Goal: Information Seeking & Learning: Compare options

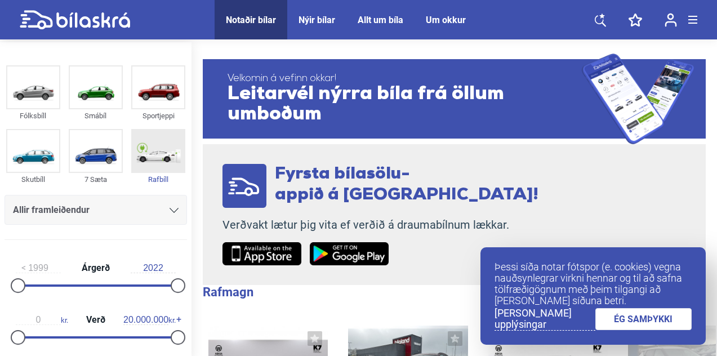
click at [156, 157] on img at bounding box center [158, 151] width 52 height 42
checkbox input "true"
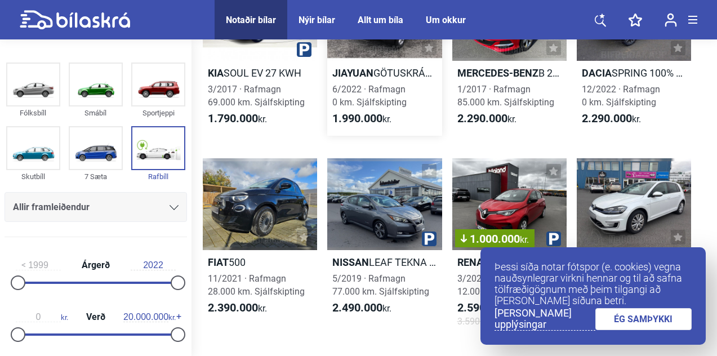
scroll to position [344, 0]
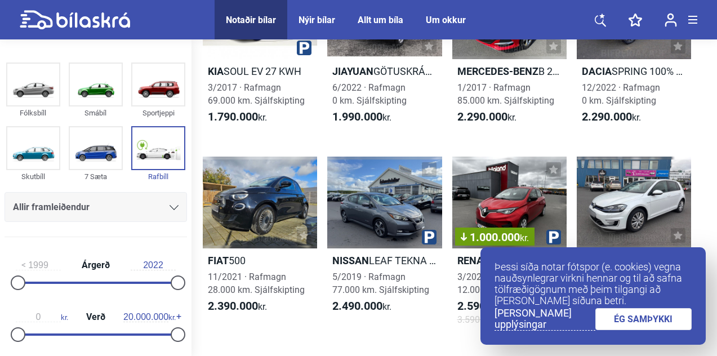
click at [656, 320] on link "ÉG SAMÞYKKI" at bounding box center [643, 319] width 97 height 22
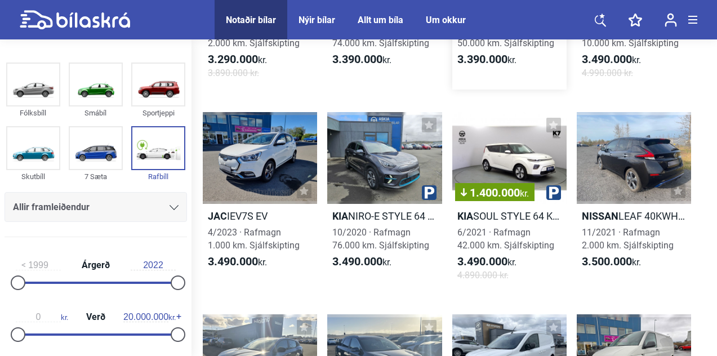
scroll to position [2359, 0]
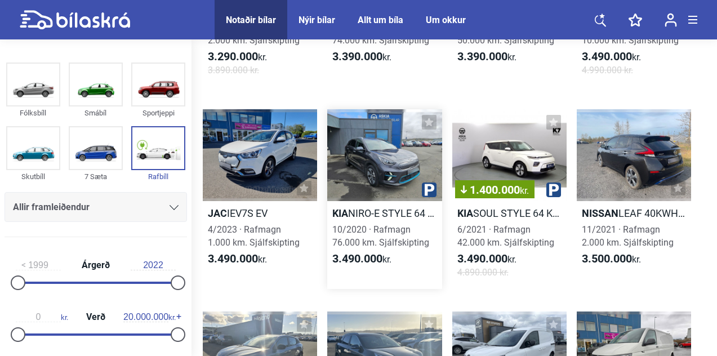
click at [376, 221] on link "Kia NIRO-E STYLE 64 KWH 10/2020 · Rafmagn 76.000 km. Sjálfskipting 3.490.000 kr." at bounding box center [384, 199] width 114 height 180
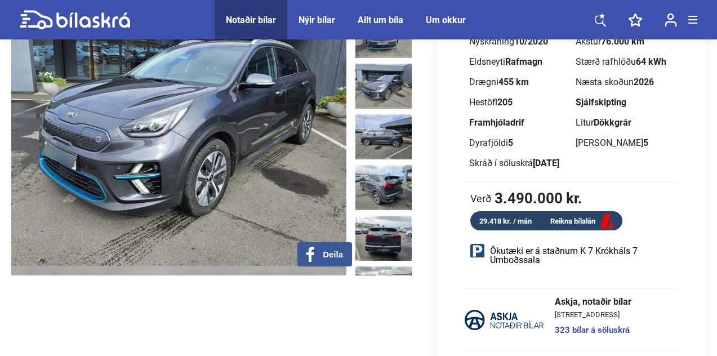
scroll to position [122, 0]
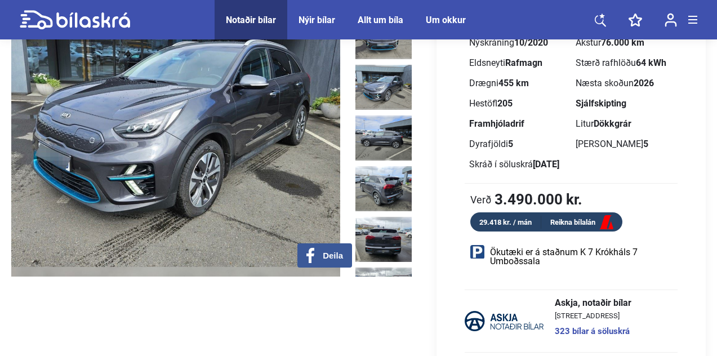
drag, startPoint x: 266, startPoint y: 167, endPoint x: 237, endPoint y: 167, distance: 29.3
click at [238, 167] on img at bounding box center [172, 119] width 335 height 313
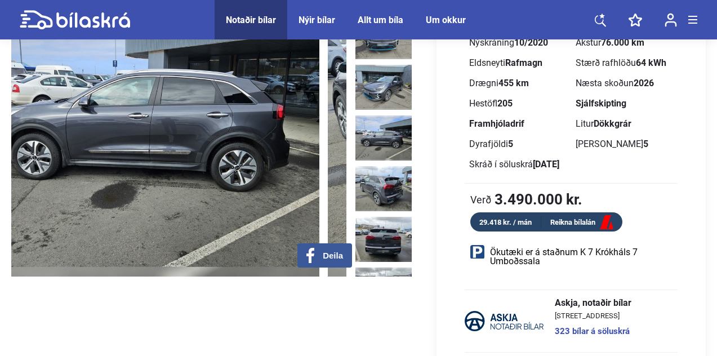
drag, startPoint x: 268, startPoint y: 170, endPoint x: 215, endPoint y: 170, distance: 52.9
click at [216, 170] on img at bounding box center [151, 119] width 335 height 313
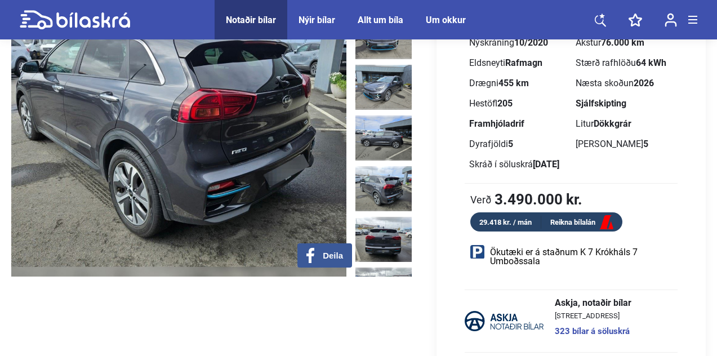
drag, startPoint x: 271, startPoint y: 176, endPoint x: 167, endPoint y: 176, distance: 104.2
click at [168, 176] on img at bounding box center [178, 119] width 335 height 313
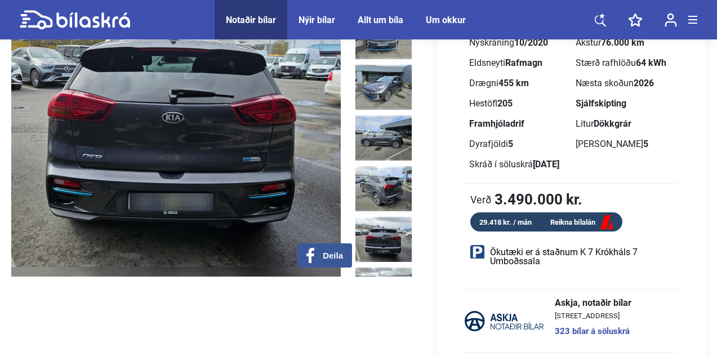
drag, startPoint x: 239, startPoint y: 192, endPoint x: 122, endPoint y: 192, distance: 117.1
click at [122, 192] on img at bounding box center [173, 119] width 335 height 313
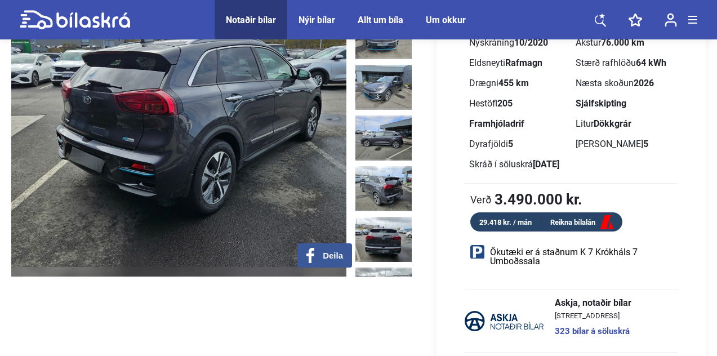
drag, startPoint x: 207, startPoint y: 203, endPoint x: 91, endPoint y: 202, distance: 115.5
click at [93, 203] on img at bounding box center [178, 119] width 335 height 313
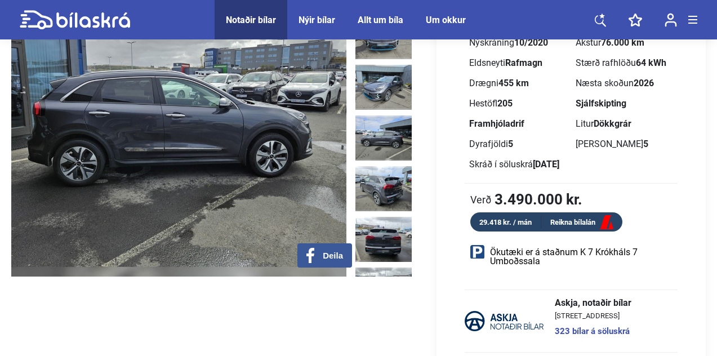
drag, startPoint x: 184, startPoint y: 194, endPoint x: 12, endPoint y: 192, distance: 171.2
click at [14, 193] on img at bounding box center [178, 119] width 335 height 313
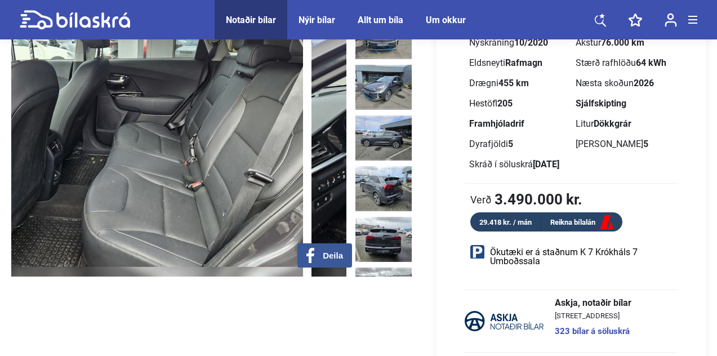
drag, startPoint x: 177, startPoint y: 204, endPoint x: 119, endPoint y: 204, distance: 58.6
click at [119, 204] on img at bounding box center [135, 119] width 335 height 313
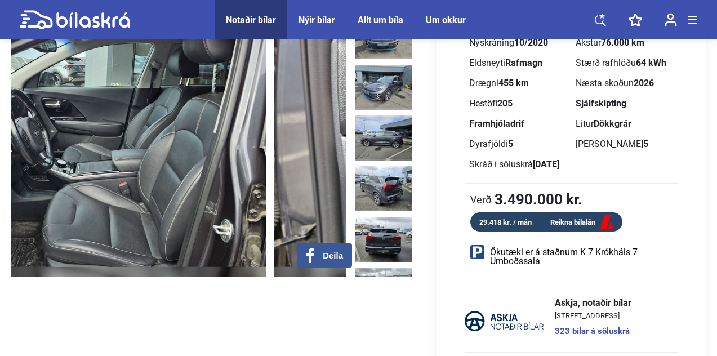
drag, startPoint x: 206, startPoint y: 208, endPoint x: 83, endPoint y: 208, distance: 122.2
click at [86, 208] on img at bounding box center [98, 119] width 335 height 313
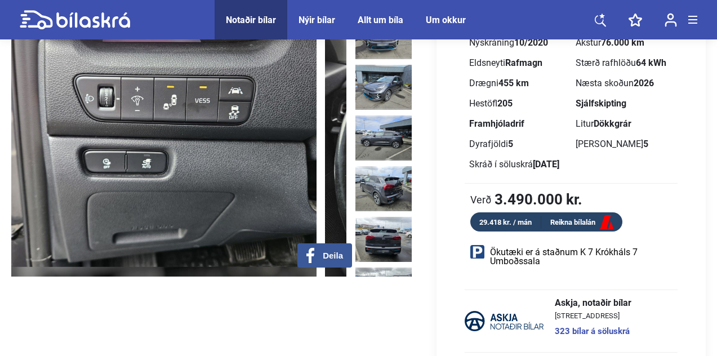
drag, startPoint x: 193, startPoint y: 208, endPoint x: 48, endPoint y: 205, distance: 145.3
click at [48, 206] on img at bounding box center [148, 119] width 335 height 313
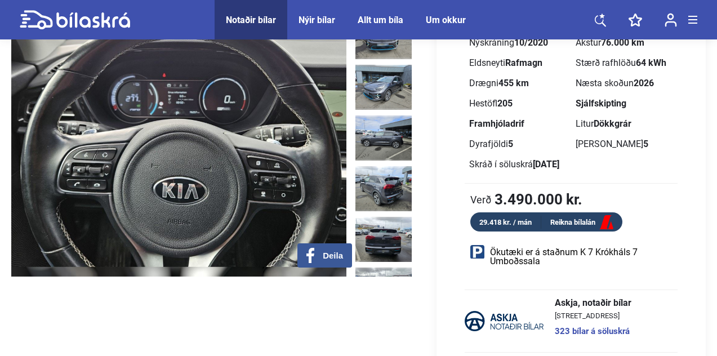
drag, startPoint x: 144, startPoint y: 206, endPoint x: 0, endPoint y: 206, distance: 143.6
click at [0, 206] on div "1290 Notaðir bílar [GEOGRAPHIC_DATA] Kia NIRO-E 2020 Raðnúmer: 438060 Á söluskr…" at bounding box center [358, 306] width 717 height 773
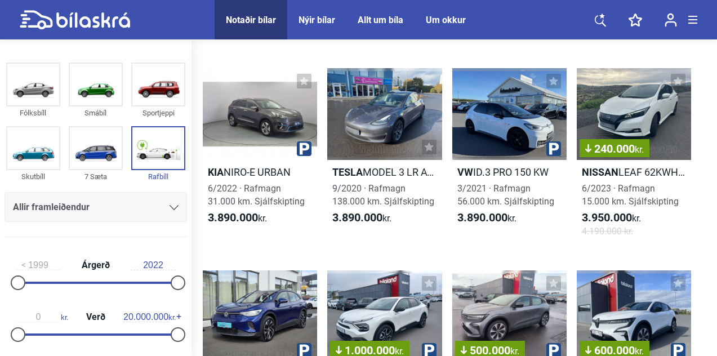
scroll to position [3398, 0]
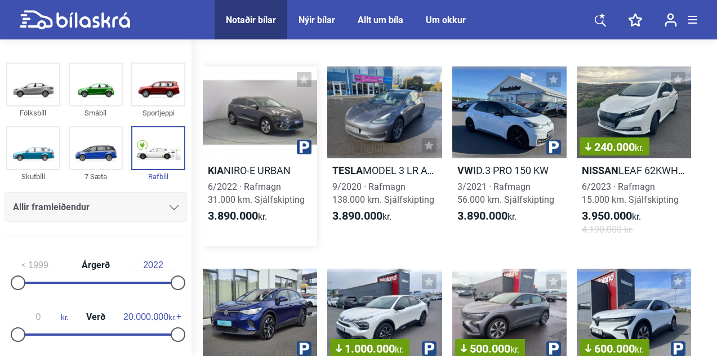
click at [255, 169] on h2 "Kia NIRO-E URBAN" at bounding box center [260, 170] width 114 height 13
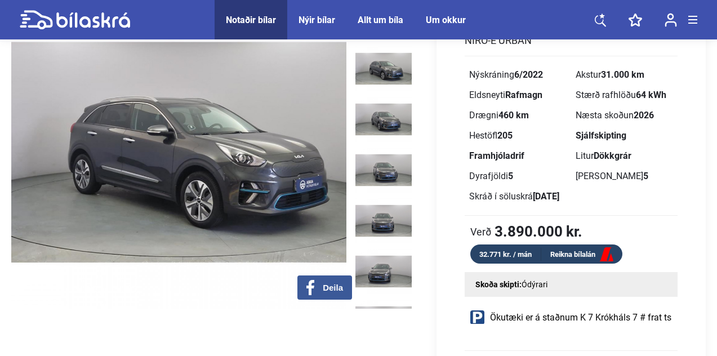
scroll to position [89, 0]
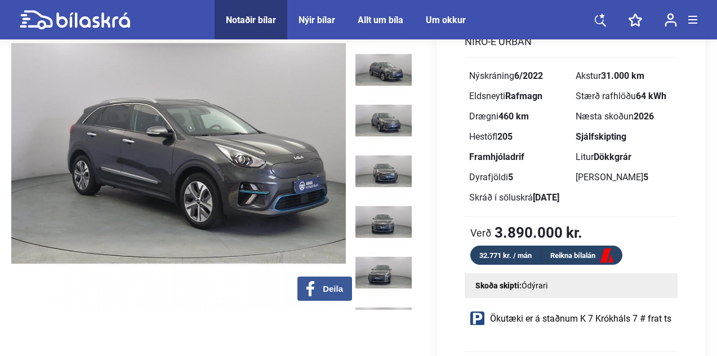
drag, startPoint x: 283, startPoint y: 167, endPoint x: 137, endPoint y: 163, distance: 145.4
click at [140, 163] on img at bounding box center [178, 153] width 335 height 313
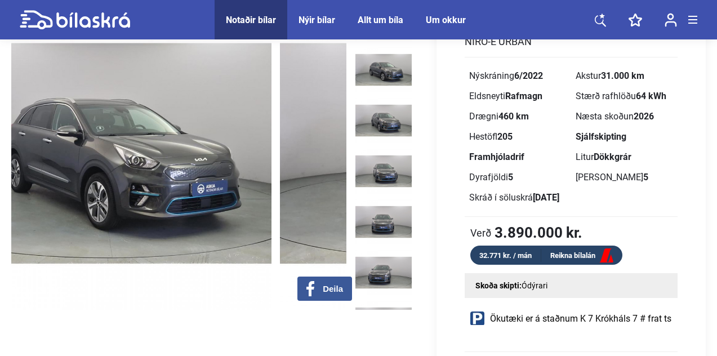
drag, startPoint x: 219, startPoint y: 169, endPoint x: 118, endPoint y: 167, distance: 100.8
click at [118, 167] on img at bounding box center [103, 153] width 335 height 313
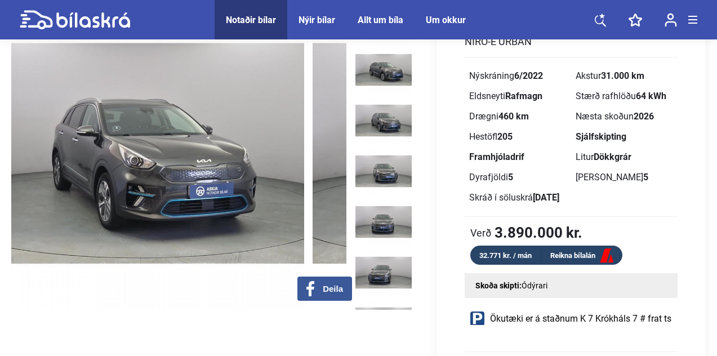
drag, startPoint x: 206, startPoint y: 182, endPoint x: 64, endPoint y: 176, distance: 142.6
click at [67, 178] on img at bounding box center [136, 153] width 335 height 313
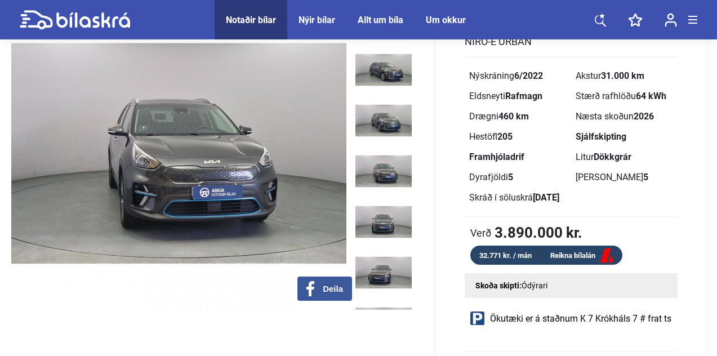
drag, startPoint x: 211, startPoint y: 208, endPoint x: 106, endPoint y: 201, distance: 105.0
click at [108, 204] on img at bounding box center [178, 153] width 335 height 313
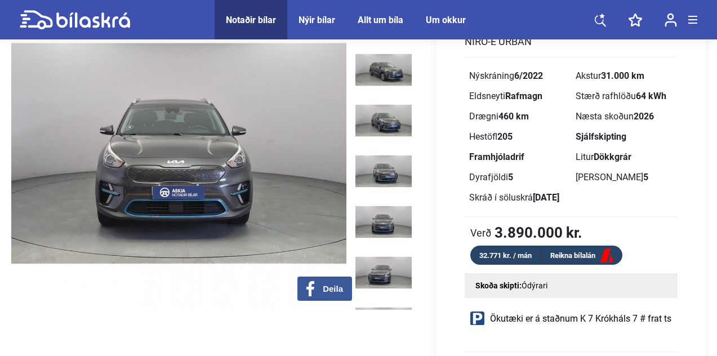
drag, startPoint x: 234, startPoint y: 197, endPoint x: 72, endPoint y: 189, distance: 162.4
click at [73, 192] on img at bounding box center [178, 153] width 335 height 313
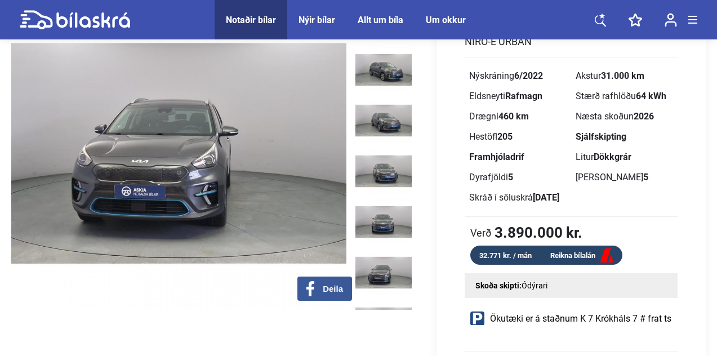
drag, startPoint x: 185, startPoint y: 185, endPoint x: 40, endPoint y: 183, distance: 145.3
click at [41, 184] on img at bounding box center [178, 153] width 335 height 313
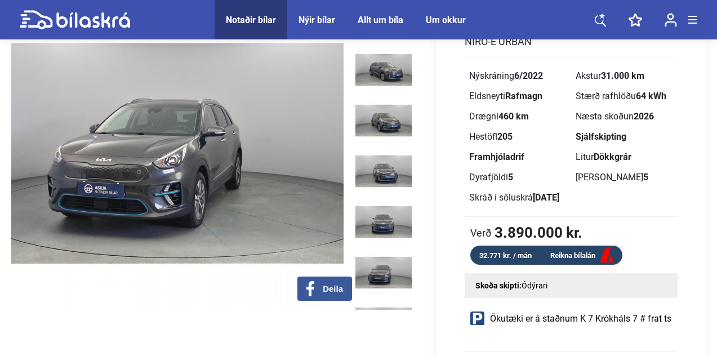
drag, startPoint x: 172, startPoint y: 204, endPoint x: 60, endPoint y: 203, distance: 112.1
click at [60, 203] on img at bounding box center [175, 153] width 335 height 313
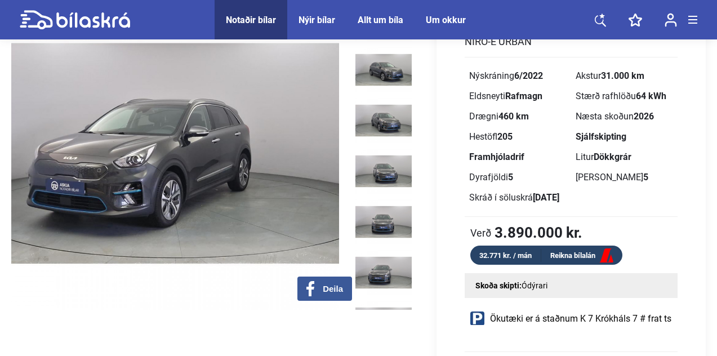
drag, startPoint x: 228, startPoint y: 211, endPoint x: 88, endPoint y: 208, distance: 139.1
click at [88, 208] on img at bounding box center [171, 153] width 335 height 313
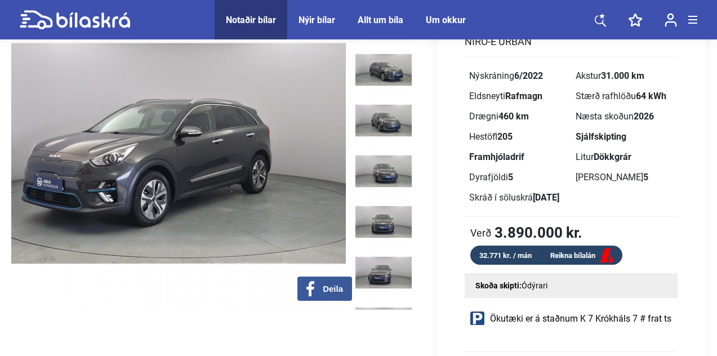
drag, startPoint x: 213, startPoint y: 197, endPoint x: 0, endPoint y: 194, distance: 213.5
click at [0, 194] on div "1290 Notaðir bílar [GEOGRAPHIC_DATA] [GEOGRAPHIC_DATA] Kia NIRO-E 2022 Raðnúmer…" at bounding box center [358, 354] width 717 height 802
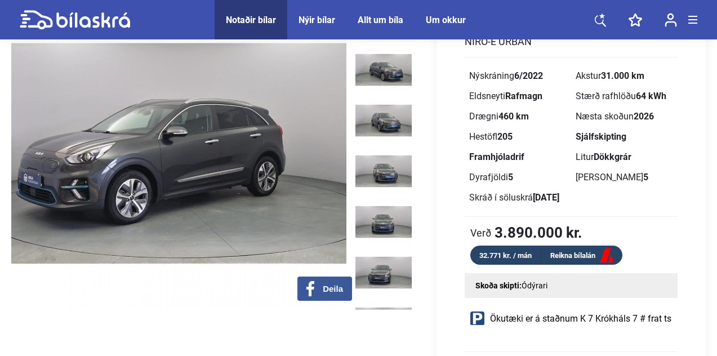
drag, startPoint x: 135, startPoint y: 202, endPoint x: 3, endPoint y: 194, distance: 132.1
click at [5, 196] on div "1290 Notaðir bílar [GEOGRAPHIC_DATA] [GEOGRAPHIC_DATA] Kia NIRO-E 2022 Raðnúmer…" at bounding box center [358, 354] width 717 height 802
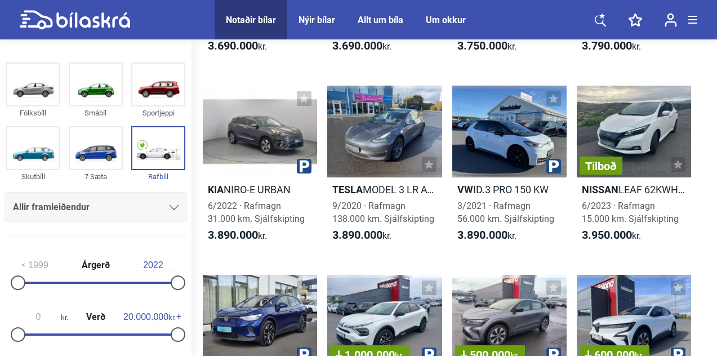
scroll to position [3315, 0]
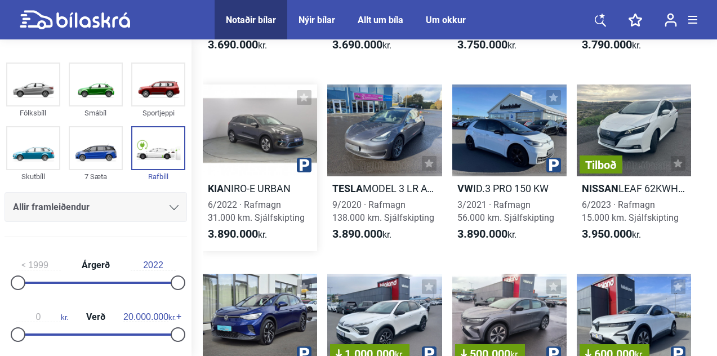
click at [265, 185] on h2 "Kia NIRO-E URBAN" at bounding box center [260, 188] width 114 height 13
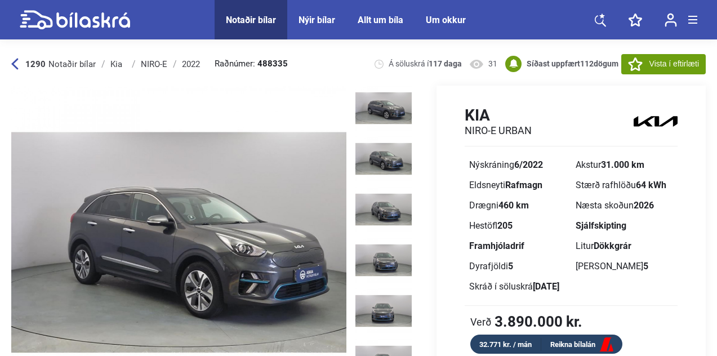
click at [11, 61] on icon at bounding box center [14, 64] width 7 height 12
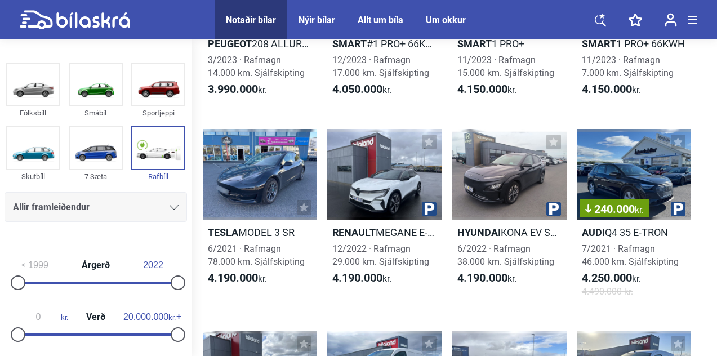
scroll to position [4536, 0]
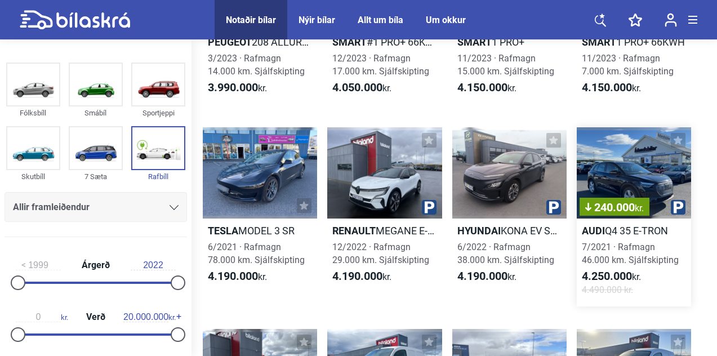
click at [621, 229] on h2 "Audi Q4 35 E-TRON" at bounding box center [634, 230] width 114 height 13
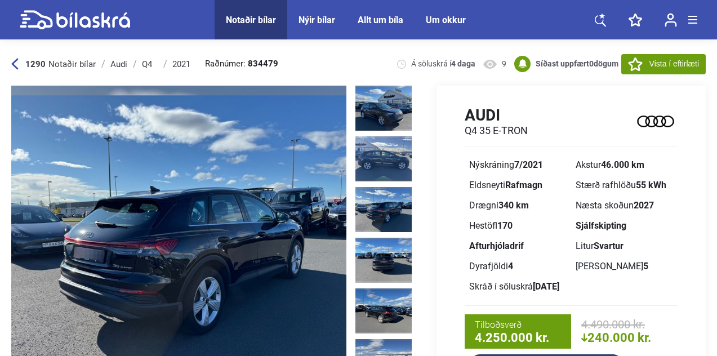
click at [11, 59] on icon at bounding box center [14, 64] width 7 height 12
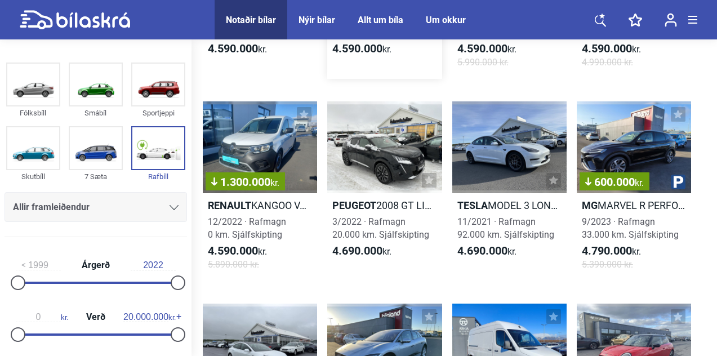
scroll to position [6763, 0]
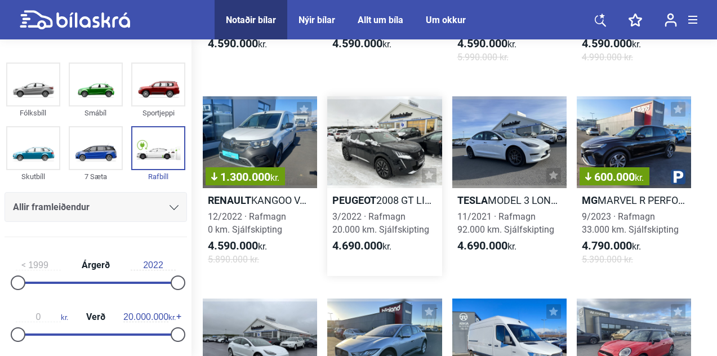
click at [386, 155] on div at bounding box center [384, 142] width 114 height 92
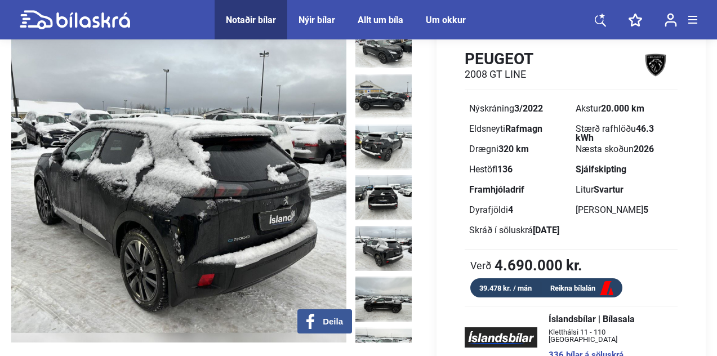
scroll to position [71, 0]
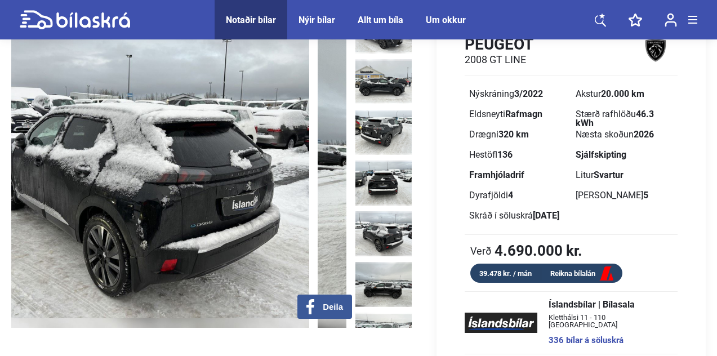
drag, startPoint x: 307, startPoint y: 249, endPoint x: 237, endPoint y: 249, distance: 69.8
click at [237, 249] on img at bounding box center [141, 171] width 335 height 313
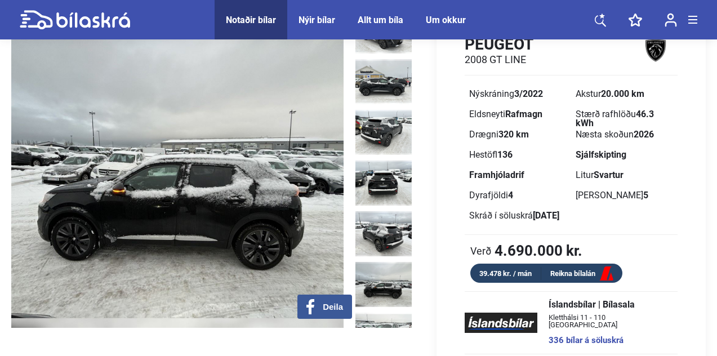
drag, startPoint x: 280, startPoint y: 244, endPoint x: 128, endPoint y: 241, distance: 152.6
click at [130, 241] on img at bounding box center [175, 171] width 335 height 313
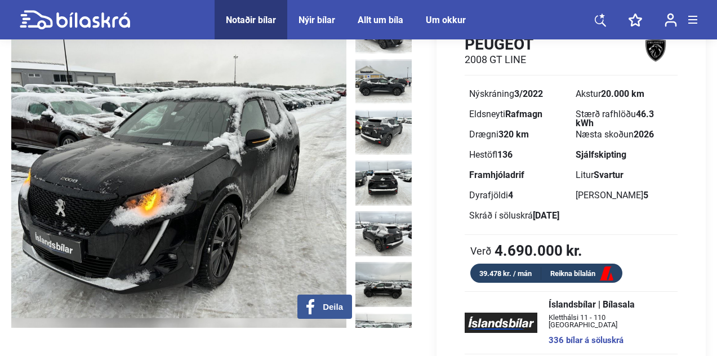
drag, startPoint x: 219, startPoint y: 242, endPoint x: 124, endPoint y: 242, distance: 94.6
click at [124, 242] on img at bounding box center [178, 171] width 335 height 313
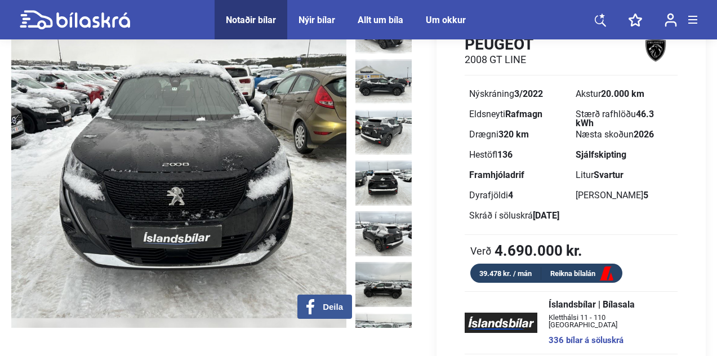
drag, startPoint x: 228, startPoint y: 251, endPoint x: 104, endPoint y: 247, distance: 123.4
click at [105, 247] on img at bounding box center [178, 171] width 335 height 313
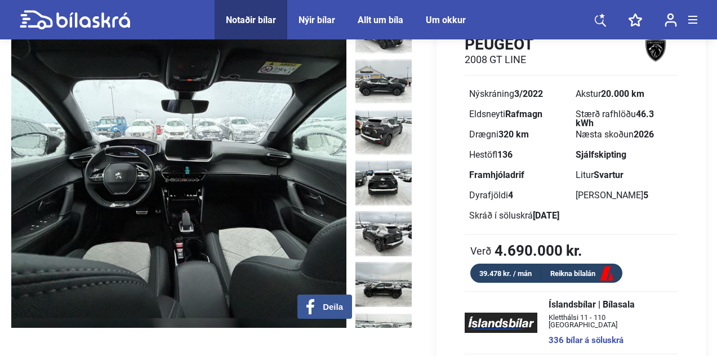
drag, startPoint x: 248, startPoint y: 256, endPoint x: 126, endPoint y: 249, distance: 122.4
click at [128, 249] on img at bounding box center [178, 171] width 335 height 313
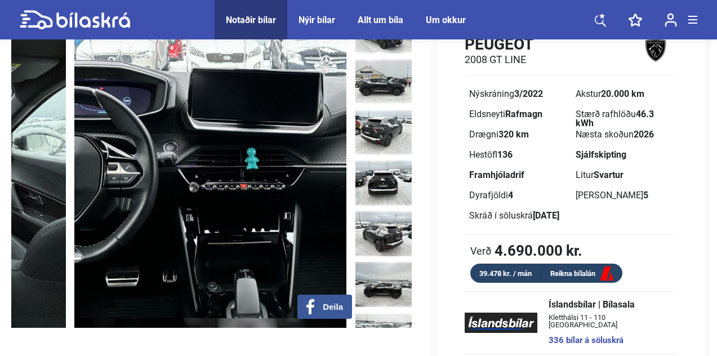
drag, startPoint x: 155, startPoint y: 256, endPoint x: 237, endPoint y: 257, distance: 81.7
click at [237, 257] on img at bounding box center [241, 171] width 335 height 313
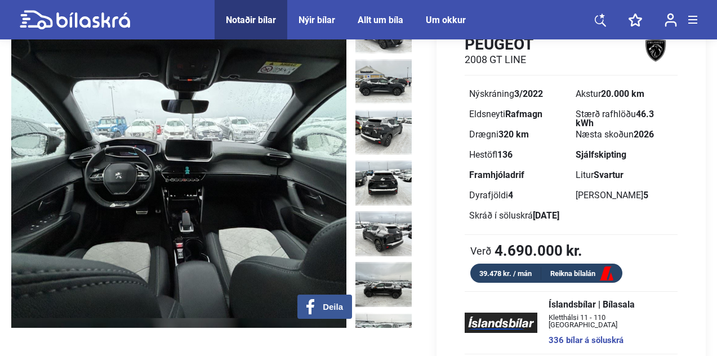
drag, startPoint x: 268, startPoint y: 258, endPoint x: 336, endPoint y: 258, distance: 68.1
click at [336, 258] on img at bounding box center [178, 171] width 335 height 313
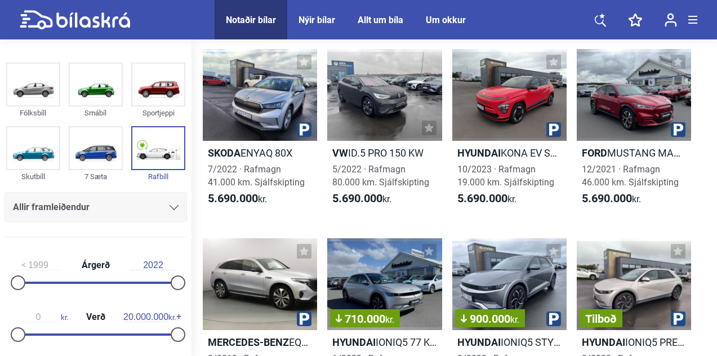
scroll to position [9165, 0]
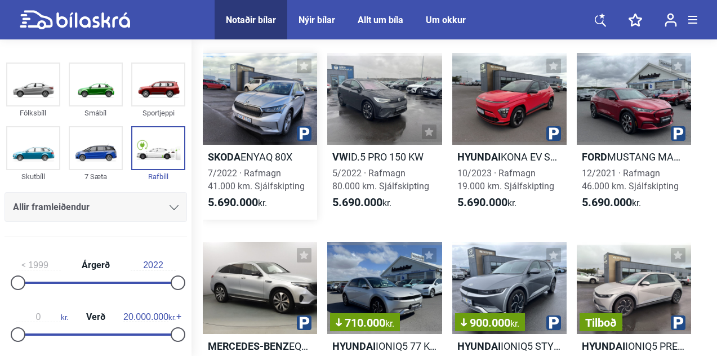
click at [273, 110] on div at bounding box center [260, 99] width 114 height 92
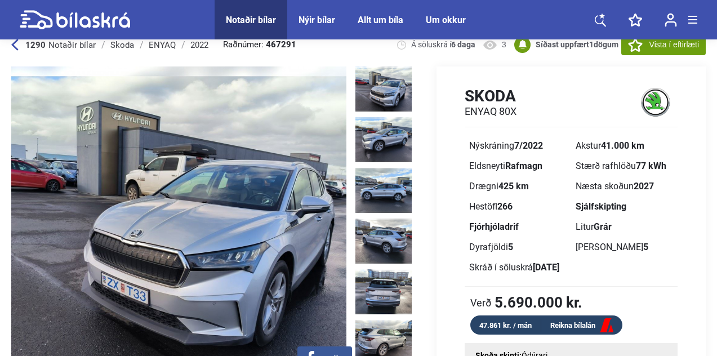
scroll to position [14, 0]
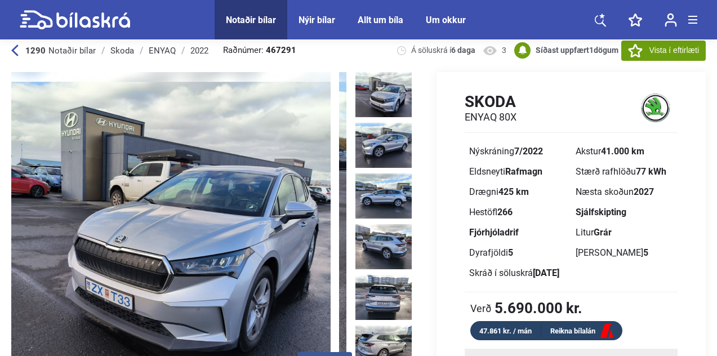
click at [179, 193] on img at bounding box center [162, 228] width 335 height 313
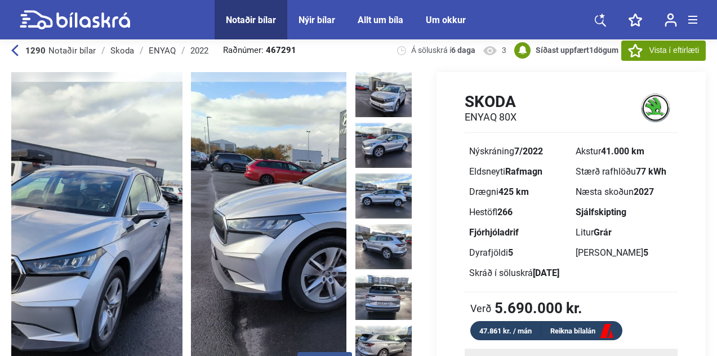
drag, startPoint x: 254, startPoint y: 212, endPoint x: 42, endPoint y: 208, distance: 211.8
click at [42, 208] on img at bounding box center [14, 228] width 335 height 313
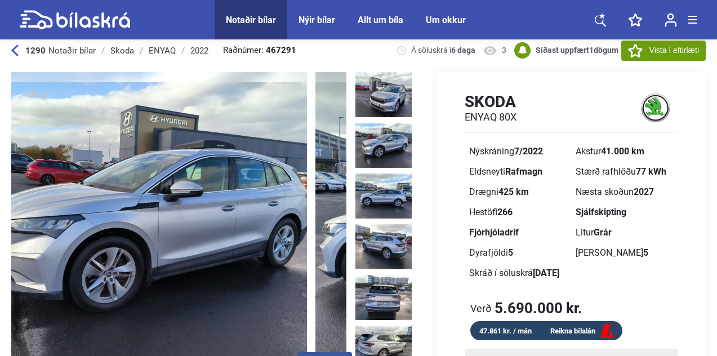
drag, startPoint x: 225, startPoint y: 255, endPoint x: 0, endPoint y: 238, distance: 225.3
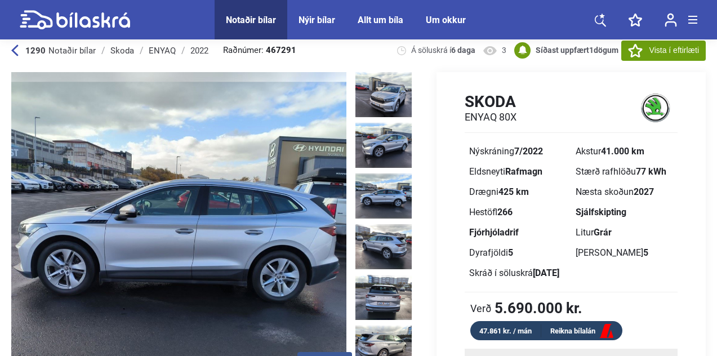
drag, startPoint x: 198, startPoint y: 276, endPoint x: 0, endPoint y: 276, distance: 197.7
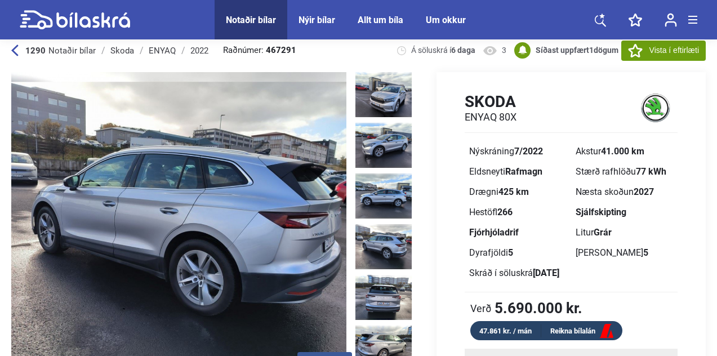
drag, startPoint x: 119, startPoint y: 289, endPoint x: 0, endPoint y: 288, distance: 118.8
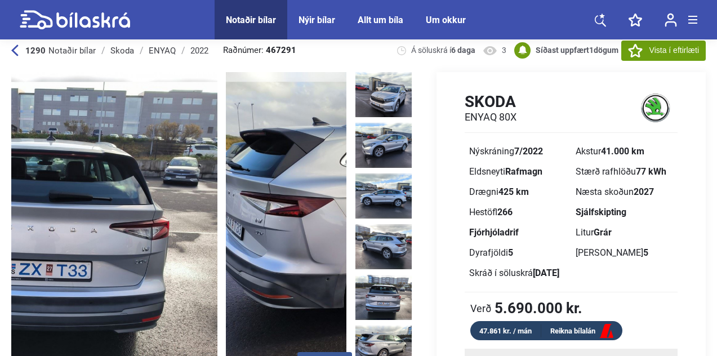
drag, startPoint x: 244, startPoint y: 284, endPoint x: 17, endPoint y: 261, distance: 227.6
click at [17, 261] on img at bounding box center [49, 228] width 335 height 313
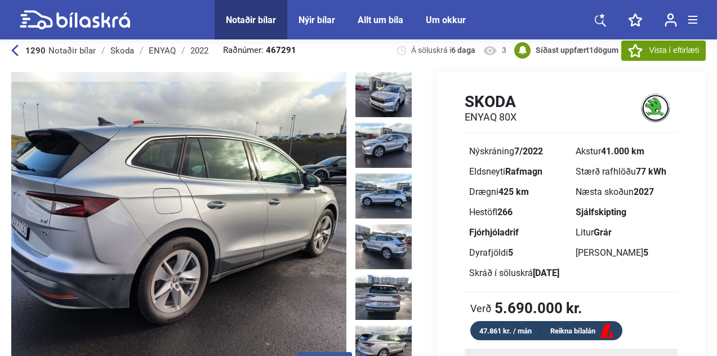
drag, startPoint x: 140, startPoint y: 215, endPoint x: 0, endPoint y: 221, distance: 139.8
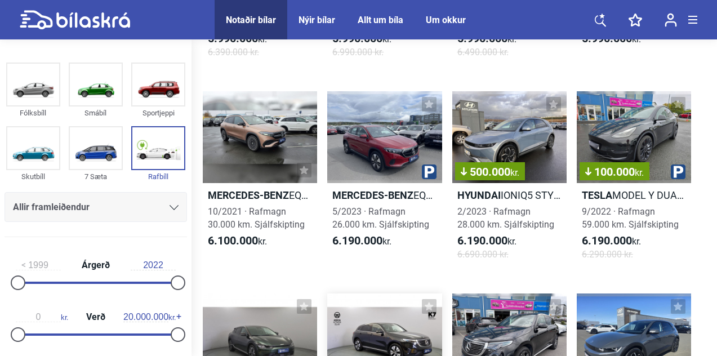
scroll to position [10716, 0]
click at [380, 193] on b "Mercedes-Benz" at bounding box center [372, 196] width 81 height 12
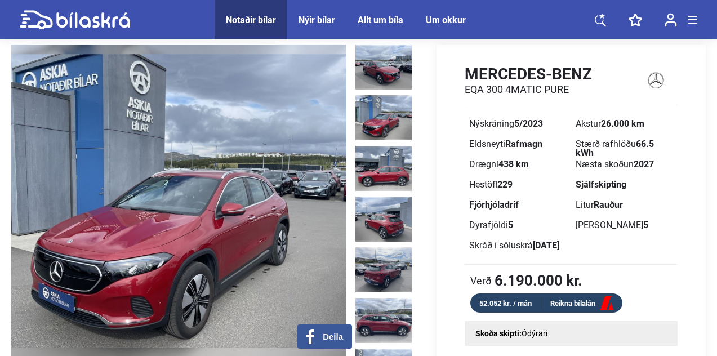
scroll to position [45, 0]
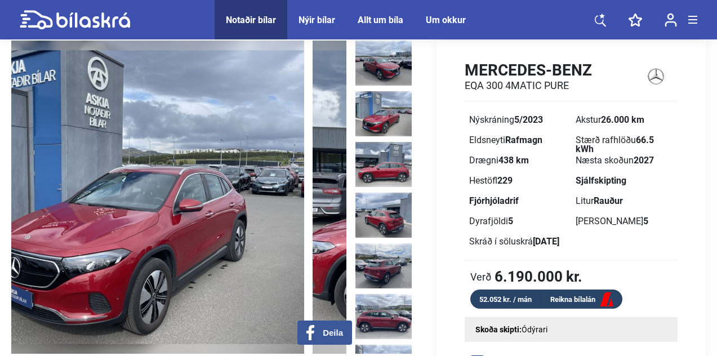
drag, startPoint x: 290, startPoint y: 237, endPoint x: 122, endPoint y: 252, distance: 169.1
click at [122, 252] on img at bounding box center [136, 197] width 335 height 313
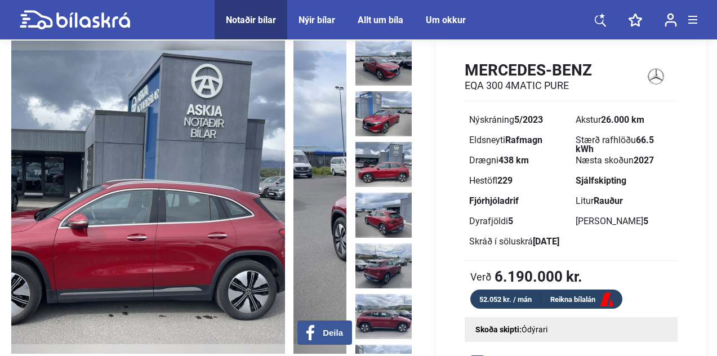
drag, startPoint x: 239, startPoint y: 257, endPoint x: 161, endPoint y: 256, distance: 78.3
click at [161, 256] on img at bounding box center [117, 197] width 335 height 313
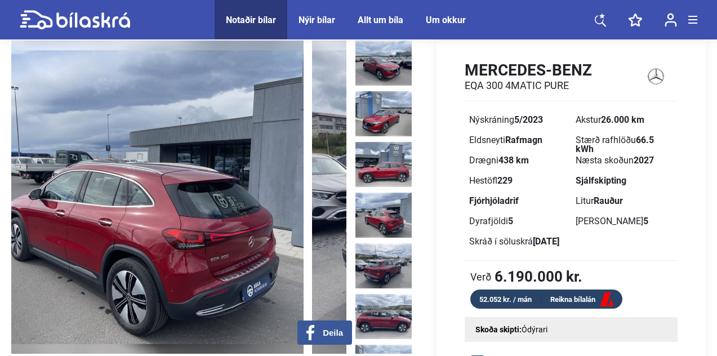
drag, startPoint x: 263, startPoint y: 266, endPoint x: 174, endPoint y: 260, distance: 89.2
click at [180, 261] on img at bounding box center [135, 197] width 335 height 313
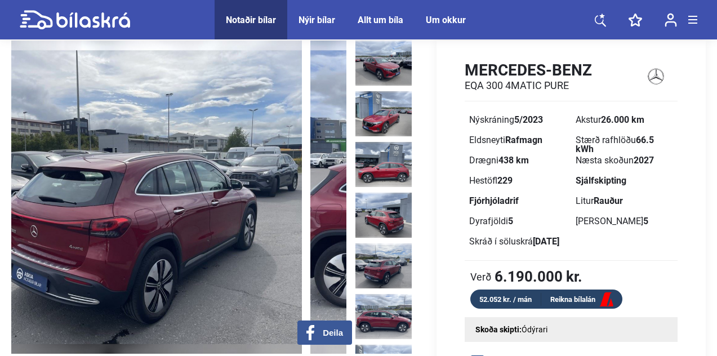
drag, startPoint x: 270, startPoint y: 248, endPoint x: 150, endPoint y: 244, distance: 119.4
click at [151, 244] on img at bounding box center [134, 197] width 335 height 313
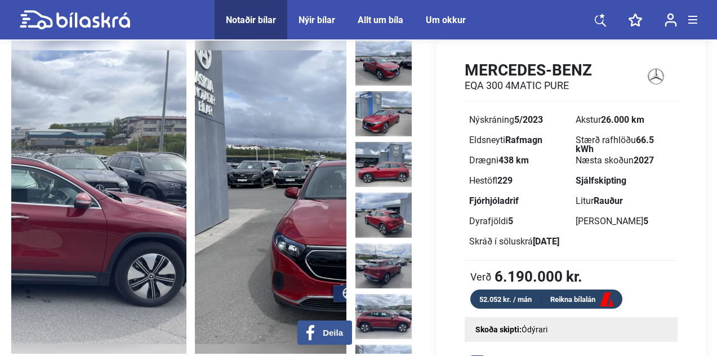
drag, startPoint x: 242, startPoint y: 249, endPoint x: 70, endPoint y: 249, distance: 171.2
click at [72, 249] on img at bounding box center [18, 197] width 335 height 313
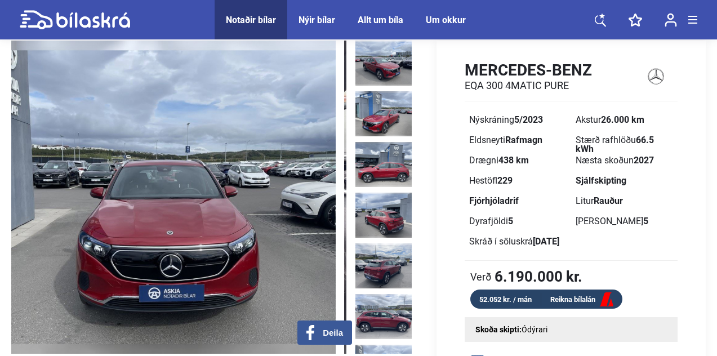
drag, startPoint x: 199, startPoint y: 271, endPoint x: 82, endPoint y: 271, distance: 116.6
click at [83, 271] on img at bounding box center [168, 197] width 335 height 313
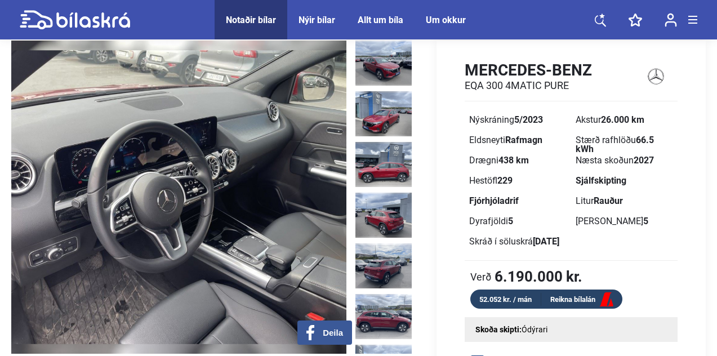
drag, startPoint x: 239, startPoint y: 266, endPoint x: 138, endPoint y: 259, distance: 101.6
click at [139, 260] on img at bounding box center [178, 197] width 335 height 313
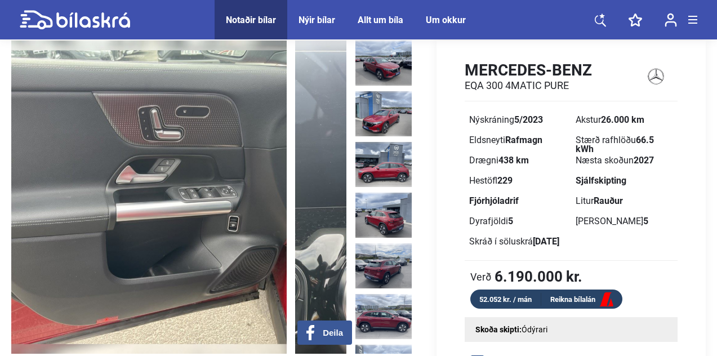
drag, startPoint x: 254, startPoint y: 252, endPoint x: 106, endPoint y: 252, distance: 147.6
click at [107, 252] on img at bounding box center [119, 197] width 335 height 313
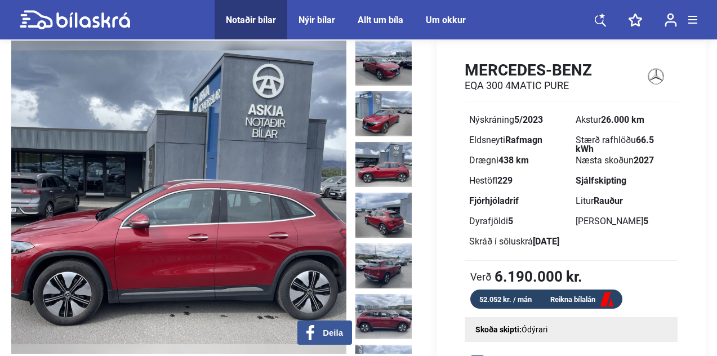
click at [392, 158] on img at bounding box center [383, 164] width 56 height 45
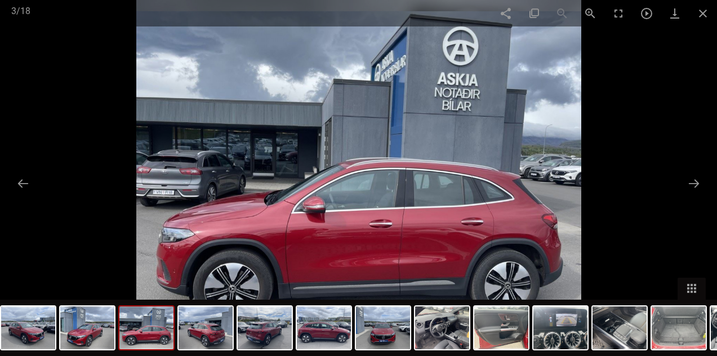
scroll to position [149, 0]
click at [23, 182] on button at bounding box center [23, 183] width 24 height 22
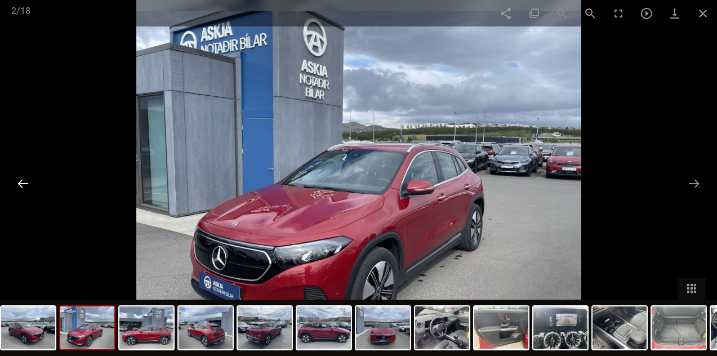
click at [23, 182] on button at bounding box center [23, 183] width 24 height 22
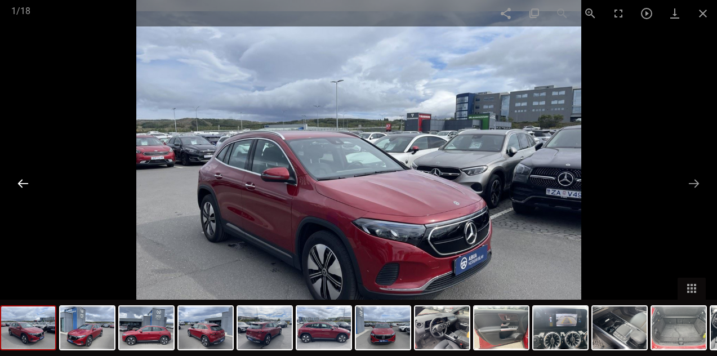
click at [23, 182] on button at bounding box center [23, 183] width 24 height 22
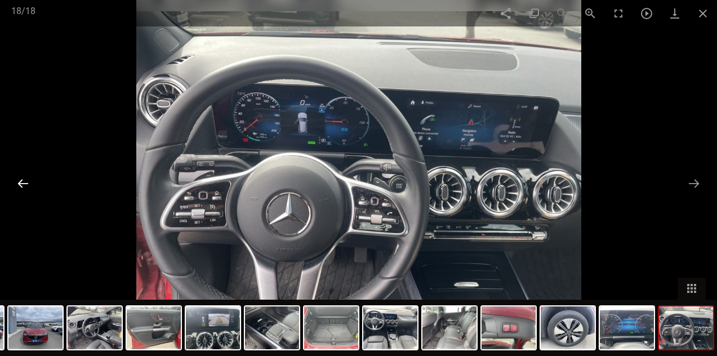
click at [24, 184] on button at bounding box center [23, 183] width 24 height 22
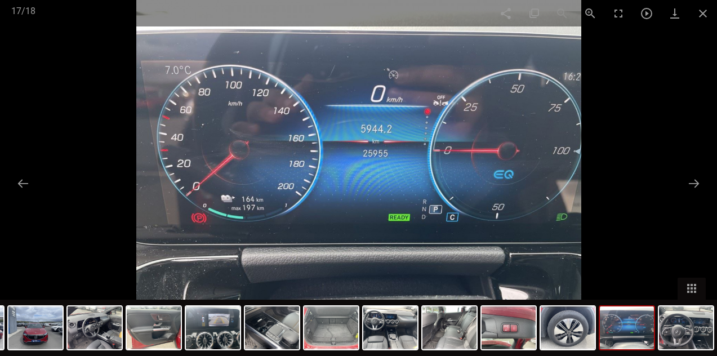
checkbox input "false"
